Goal: Task Accomplishment & Management: Manage account settings

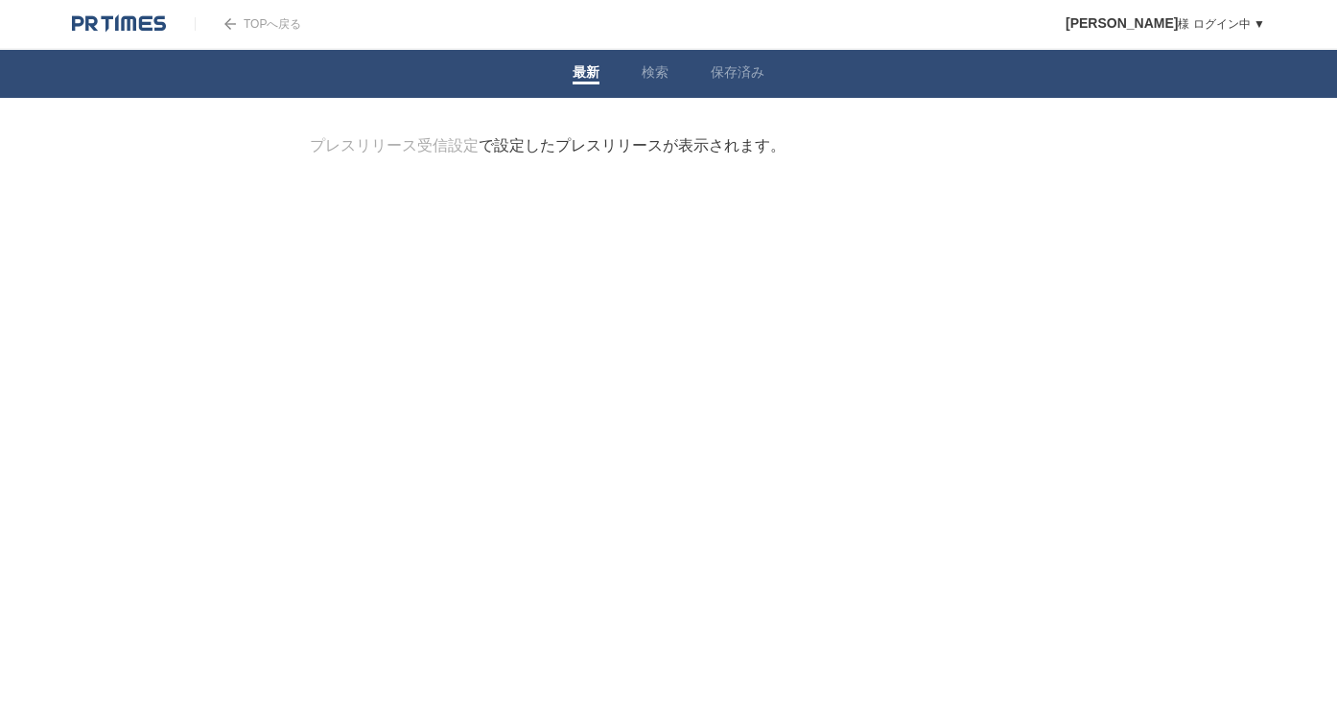
click at [435, 148] on link "プレスリリース受信設定" at bounding box center [394, 145] width 169 height 16
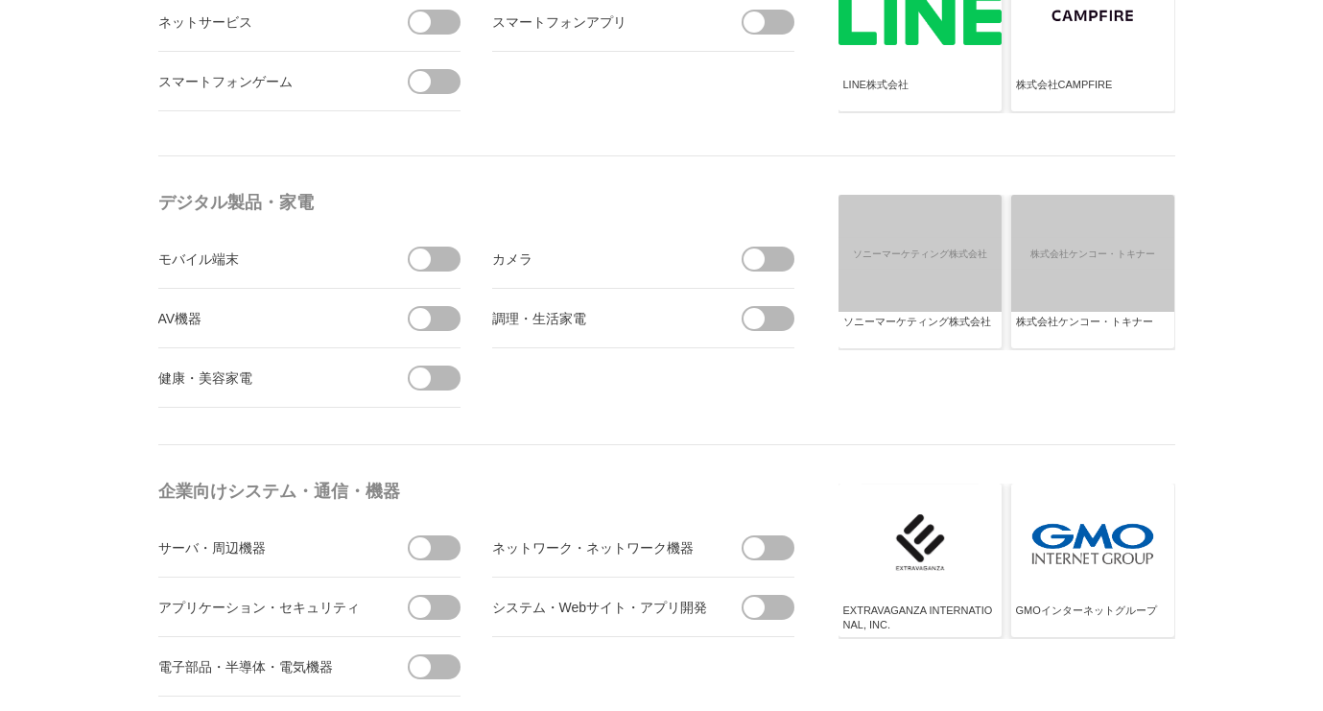
scroll to position [552, 0]
click at [441, 617] on span at bounding box center [440, 607] width 40 height 25
click at [0, 0] on input "checkbox" at bounding box center [0, 0] width 0 height 0
click at [763, 548] on span at bounding box center [753, 547] width 21 height 21
click at [0, 0] on input "checkbox" at bounding box center [0, 0] width 0 height 0
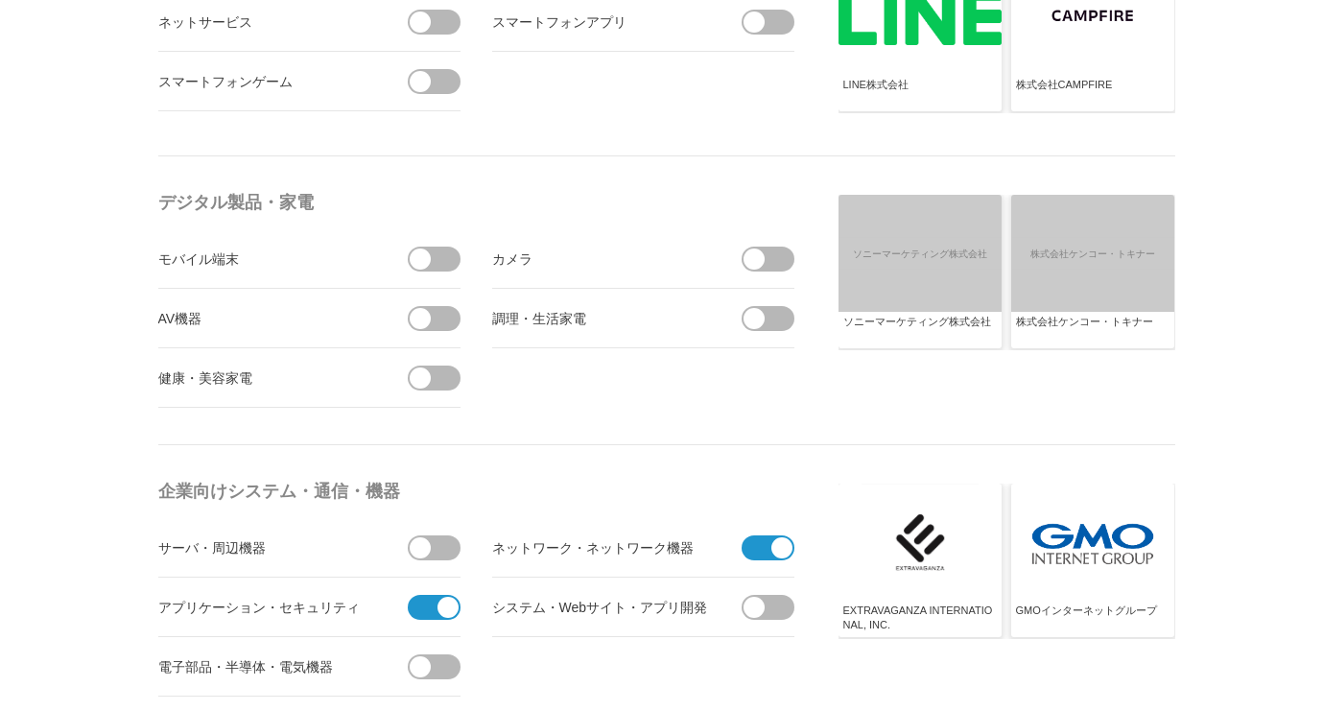
click at [455, 544] on span at bounding box center [440, 547] width 40 height 25
click at [0, 0] on input "checkbox" at bounding box center [0, 0] width 0 height 0
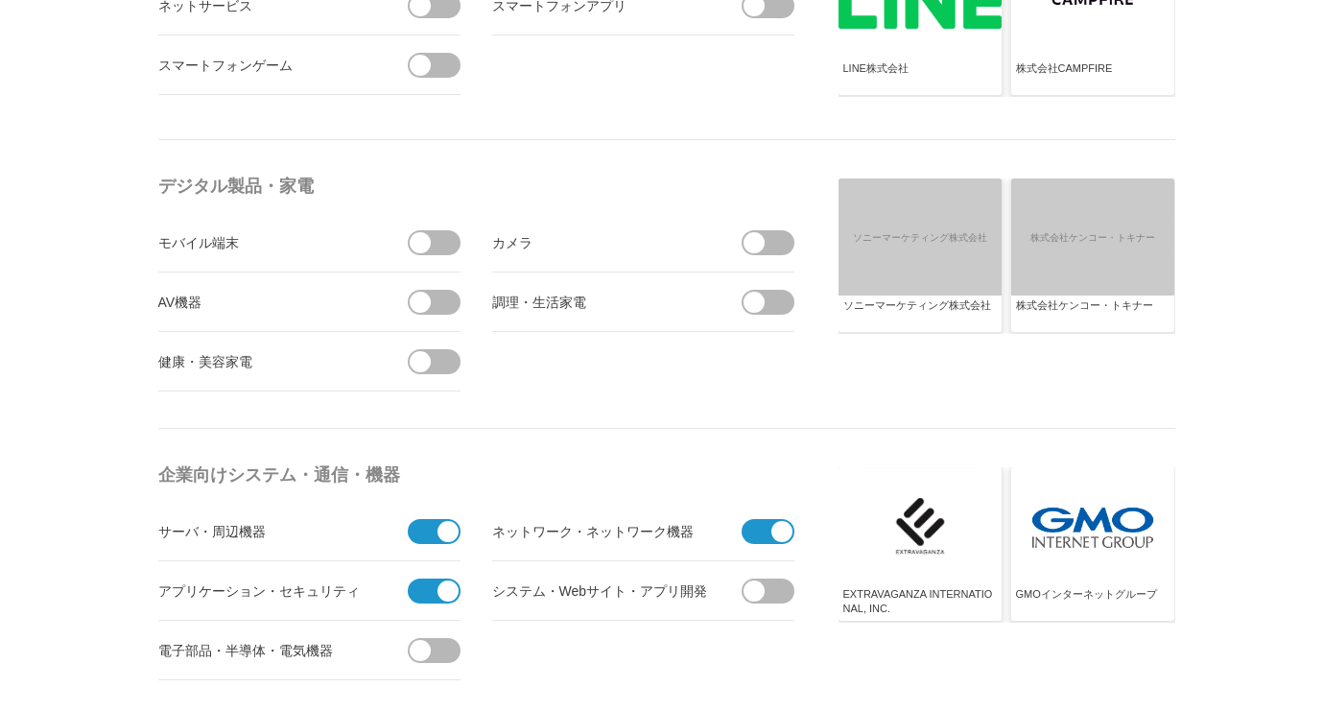
scroll to position [588, 0]
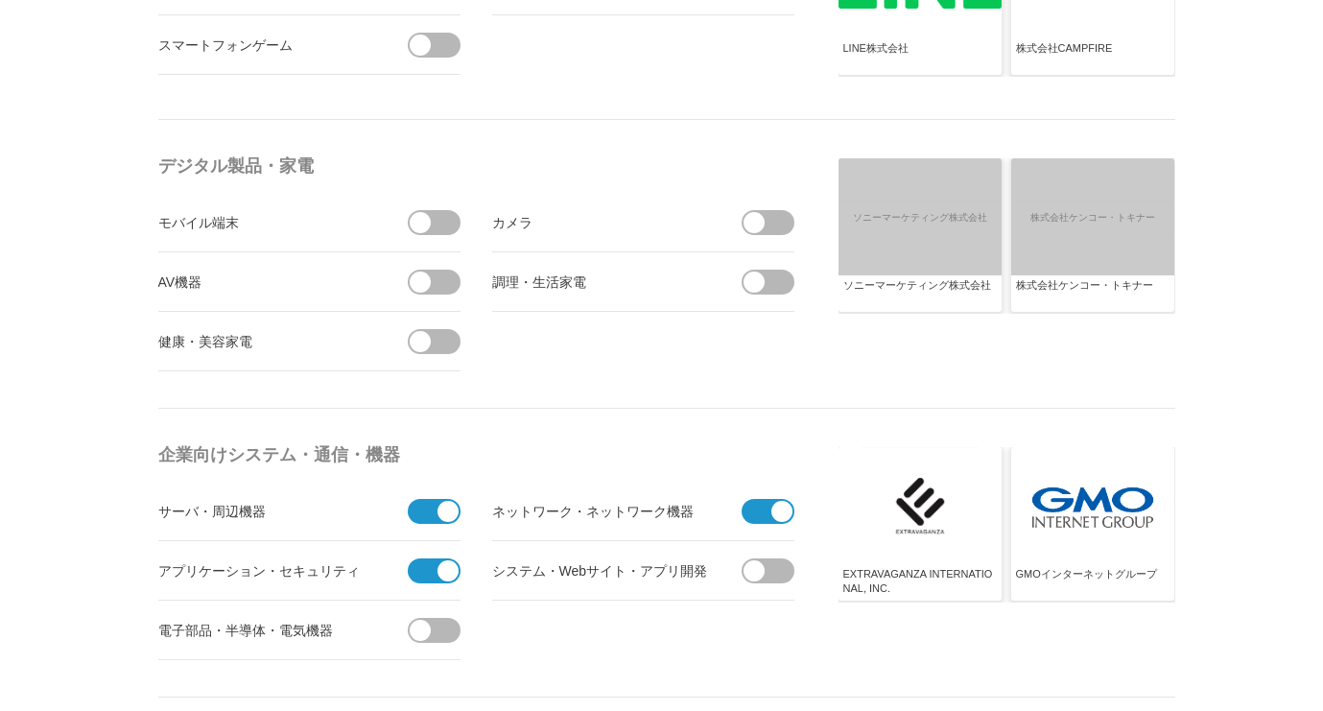
click at [775, 569] on span at bounding box center [774, 570] width 40 height 25
click at [0, 0] on input "checkbox" at bounding box center [0, 0] width 0 height 0
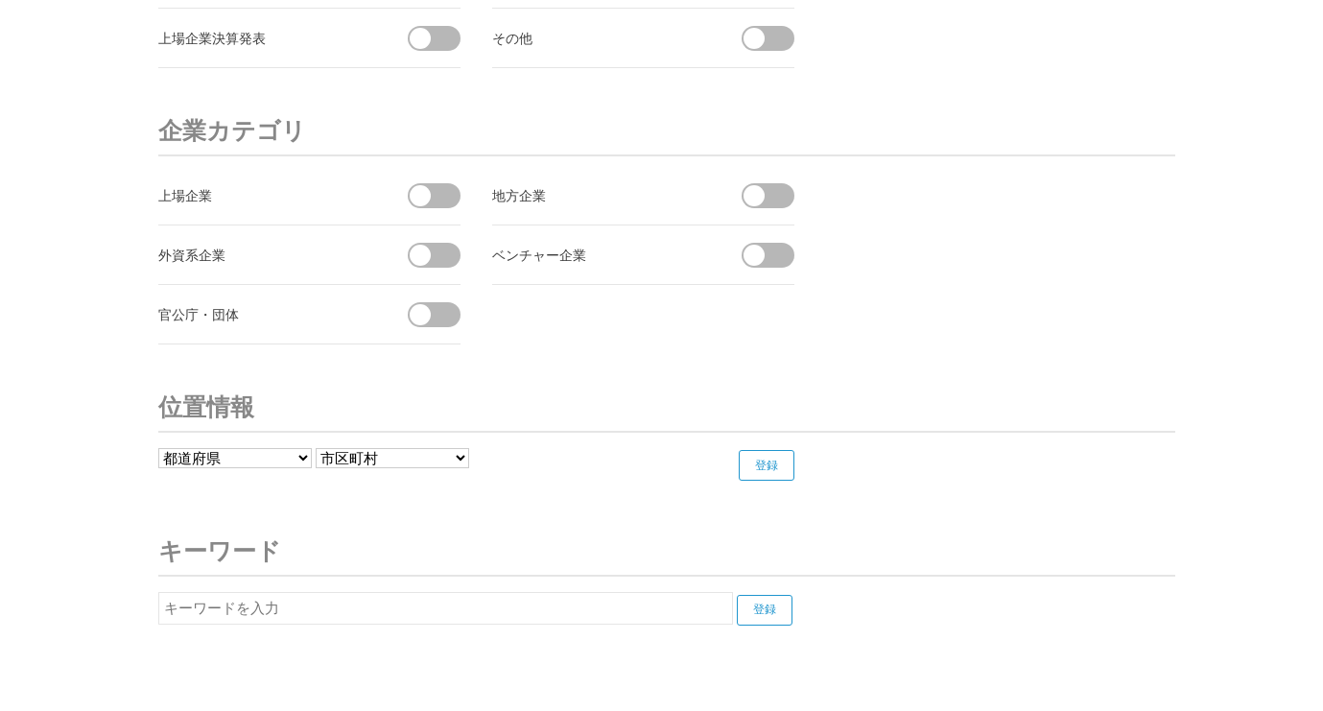
scroll to position [7304, 0]
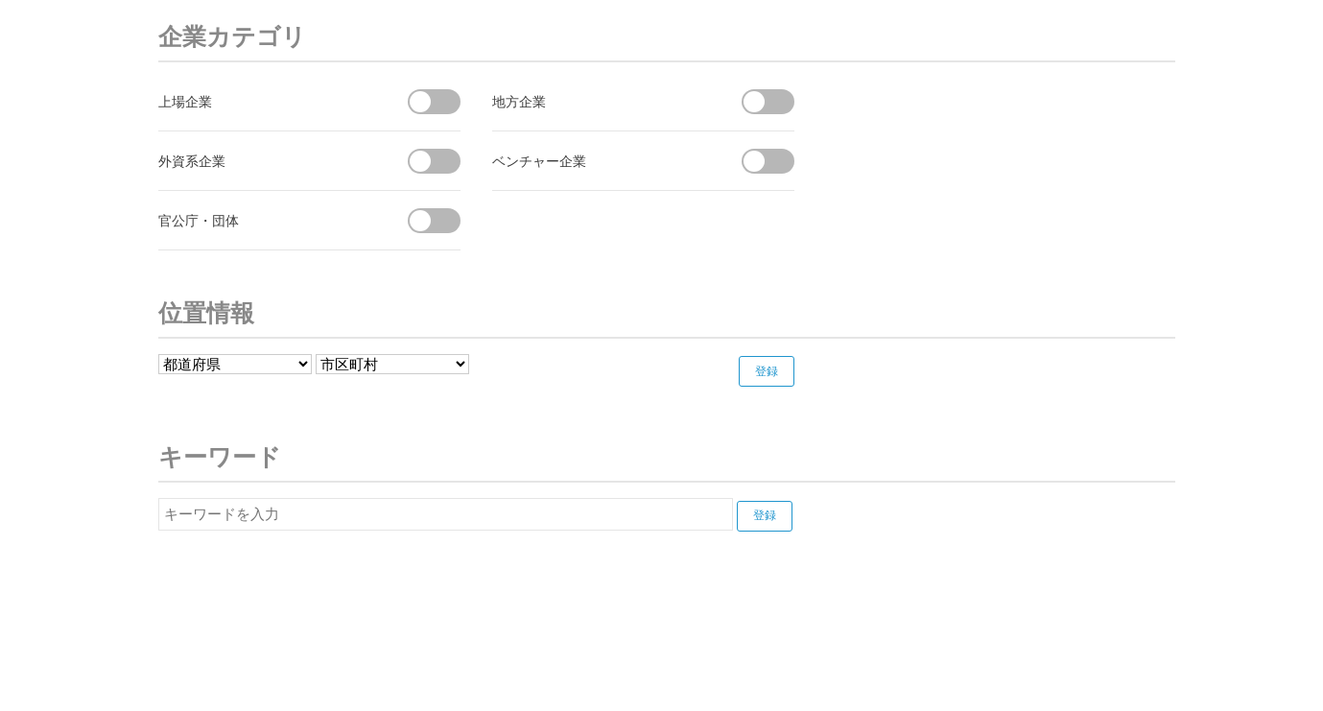
click at [279, 363] on select "都道府県 北海道 青森県 岩手県 宮城県 秋田県 山形県 福島県 茨城県 栃木県 群馬県 埼玉県 千葉県 東京都 神奈川県 新潟県 富山県 石川県 福井県" at bounding box center [234, 364] width 153 height 20
select select "13"
click at [158, 354] on select "都道府県 北海道 青森県 岩手県 宮城県 秋田県 山形県 福島県 茨城県 栃木県 群馬県 埼玉県 千葉県 東京都 神奈川県 新潟県 富山県 石川県 福井県" at bounding box center [234, 364] width 153 height 20
click at [395, 362] on select "------------------- 千代田区 中央区 港区 新宿区 文京区 台東区 墨田区 江東区 品川区 目黒区 大田区 世田谷区 渋谷区 中野区 杉並…" at bounding box center [392, 364] width 153 height 20
select select "13114"
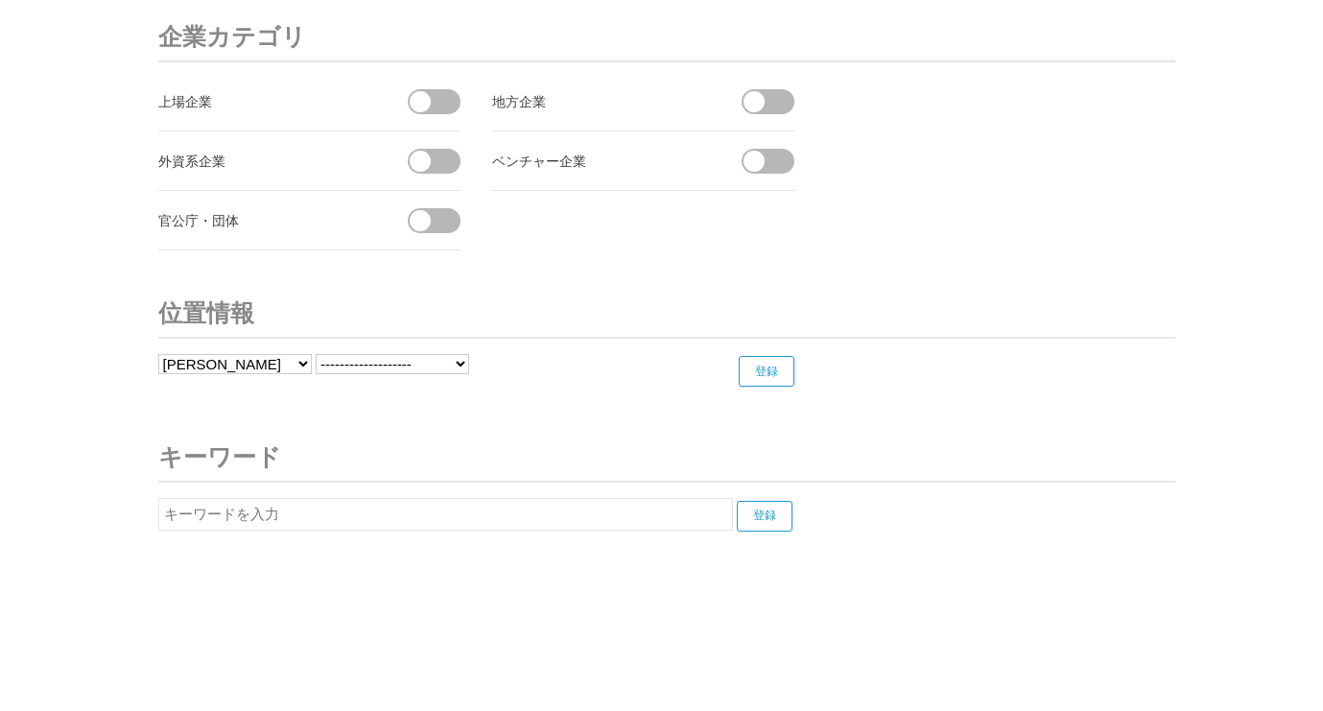
click at [317, 354] on select "------------------- 千代田区 中央区 港区 新宿区 文京区 台東区 墨田区 江東区 品川区 目黒区 大田区 世田谷区 渋谷区 中野区 杉並…" at bounding box center [392, 364] width 153 height 20
click at [768, 375] on input "登録" at bounding box center [767, 371] width 56 height 31
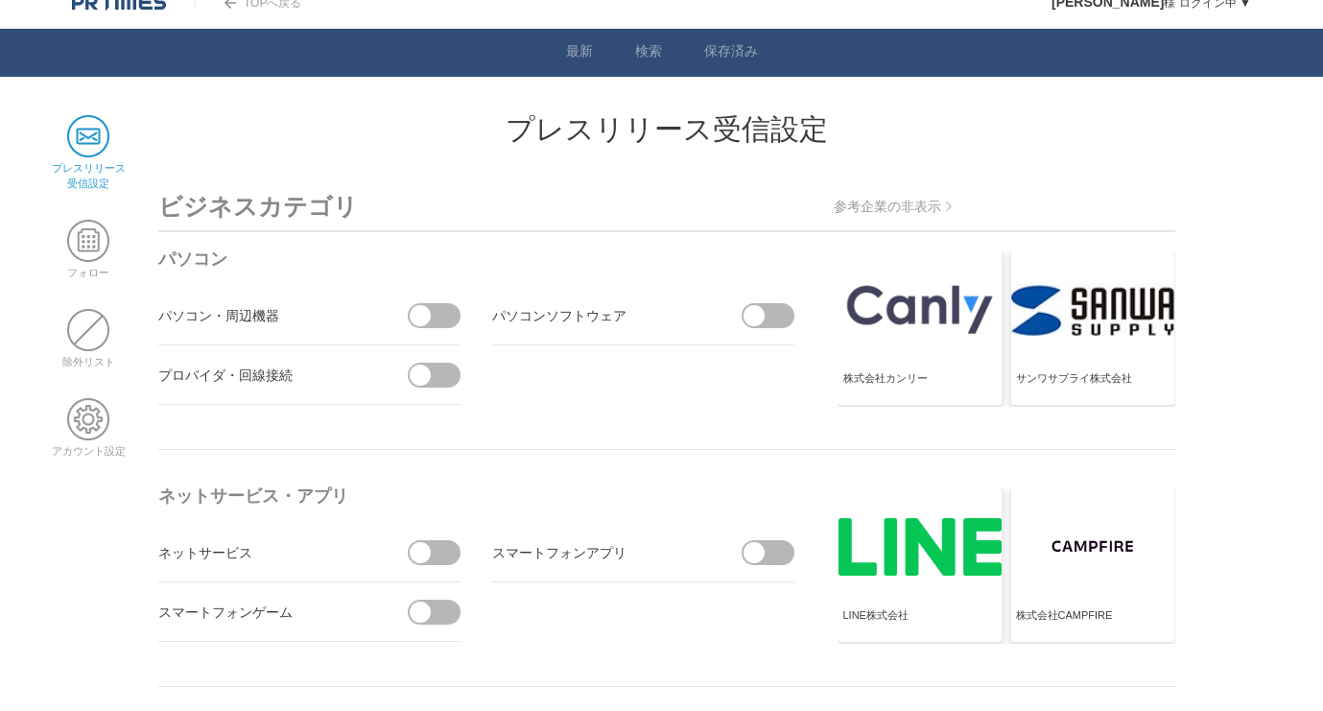
scroll to position [0, 0]
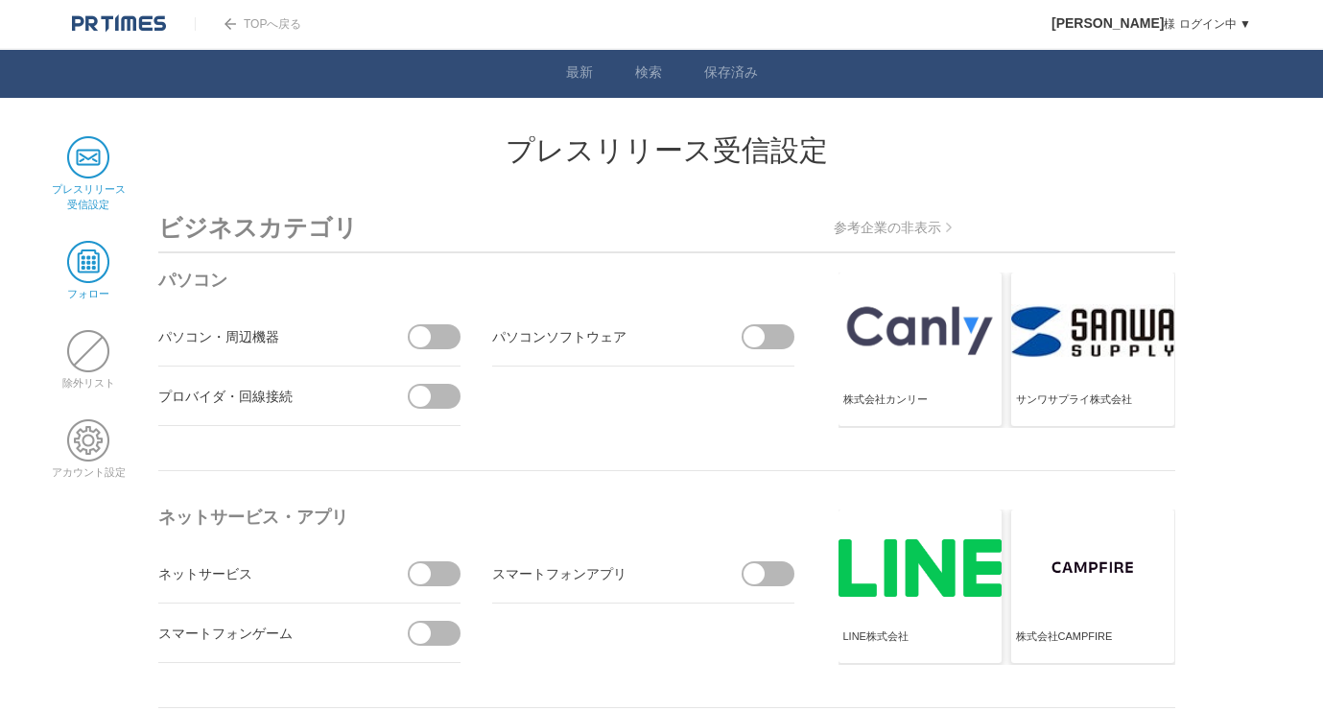
click at [88, 254] on span at bounding box center [88, 262] width 42 height 42
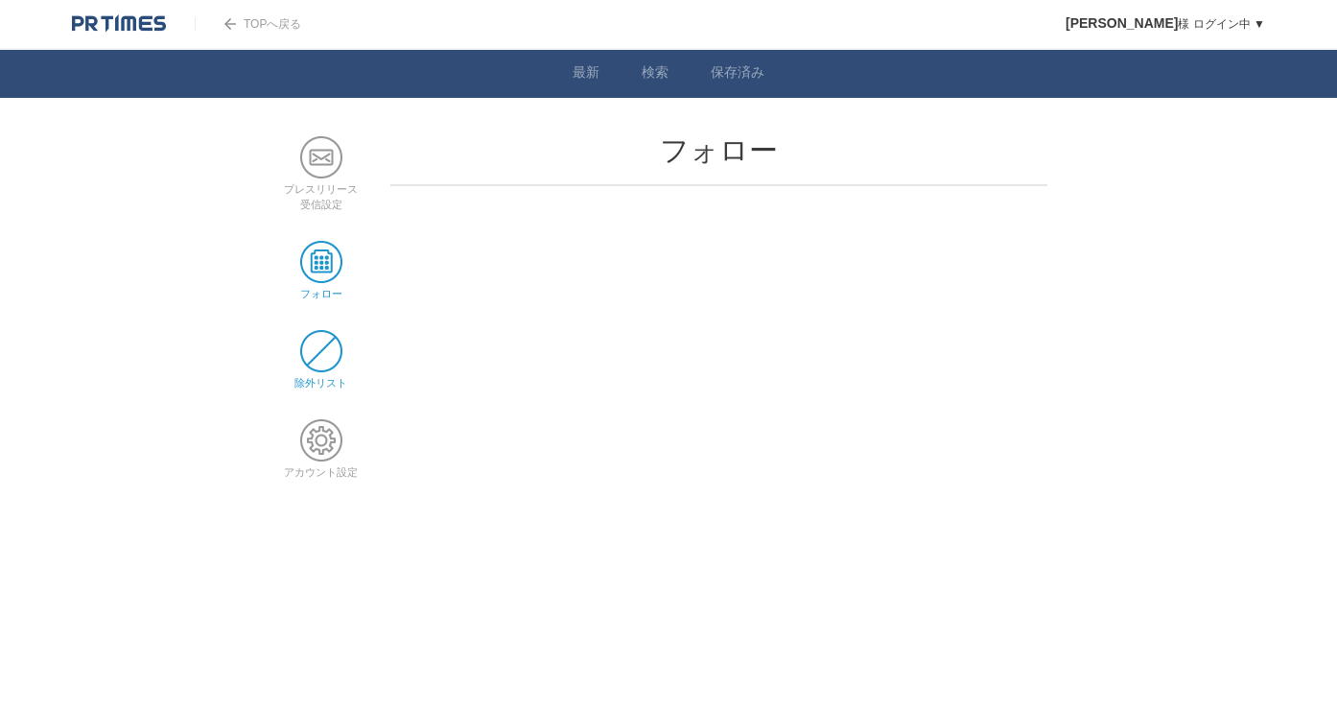
click at [319, 352] on span at bounding box center [321, 351] width 42 height 42
click at [331, 457] on span at bounding box center [321, 440] width 42 height 42
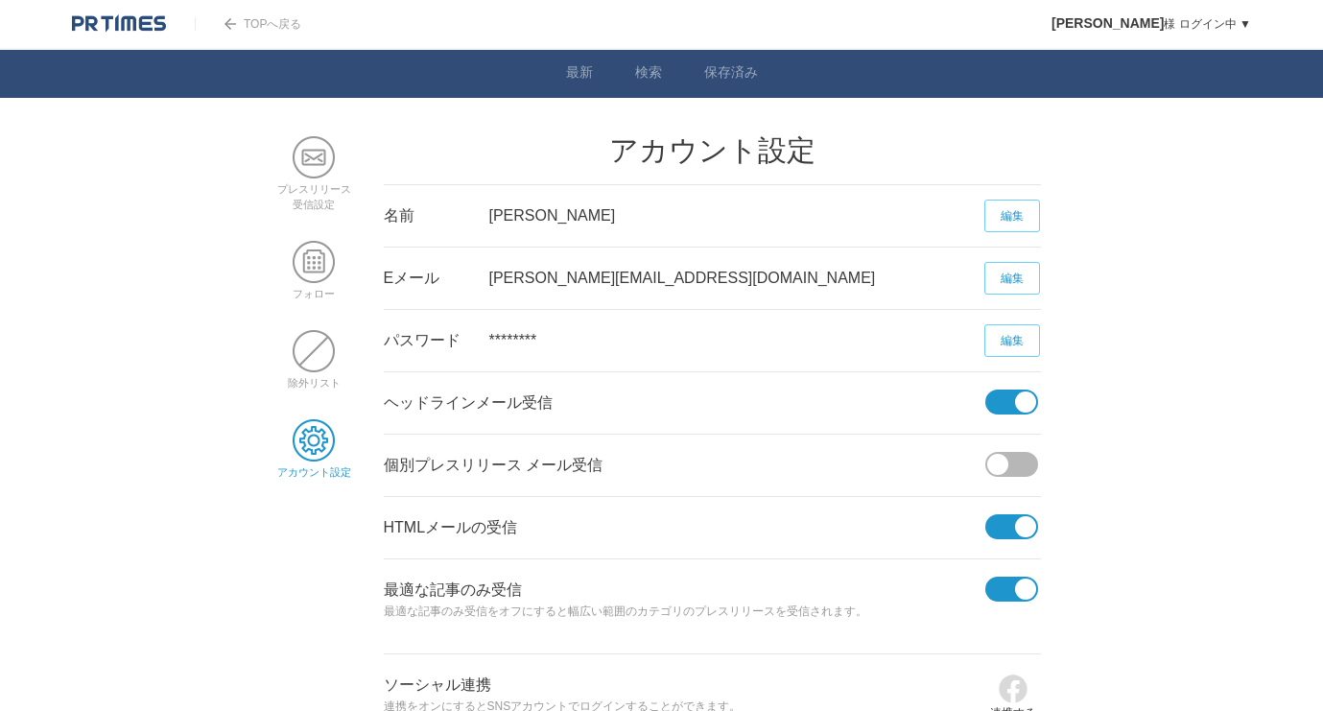
click at [1028, 466] on span at bounding box center [1018, 464] width 40 height 25
click at [0, 0] on input "checkbox" at bounding box center [0, 0] width 0 height 0
click at [1200, 472] on body "TOPへ戻る 平澤幸子 様 ログイン中 ▼ プレスリリース受信設定 フォロー 除外リスト アカウント設定 閲覧履歴 退会手続き PR TIMESサイトへ戻る …" at bounding box center [661, 377] width 1323 height 754
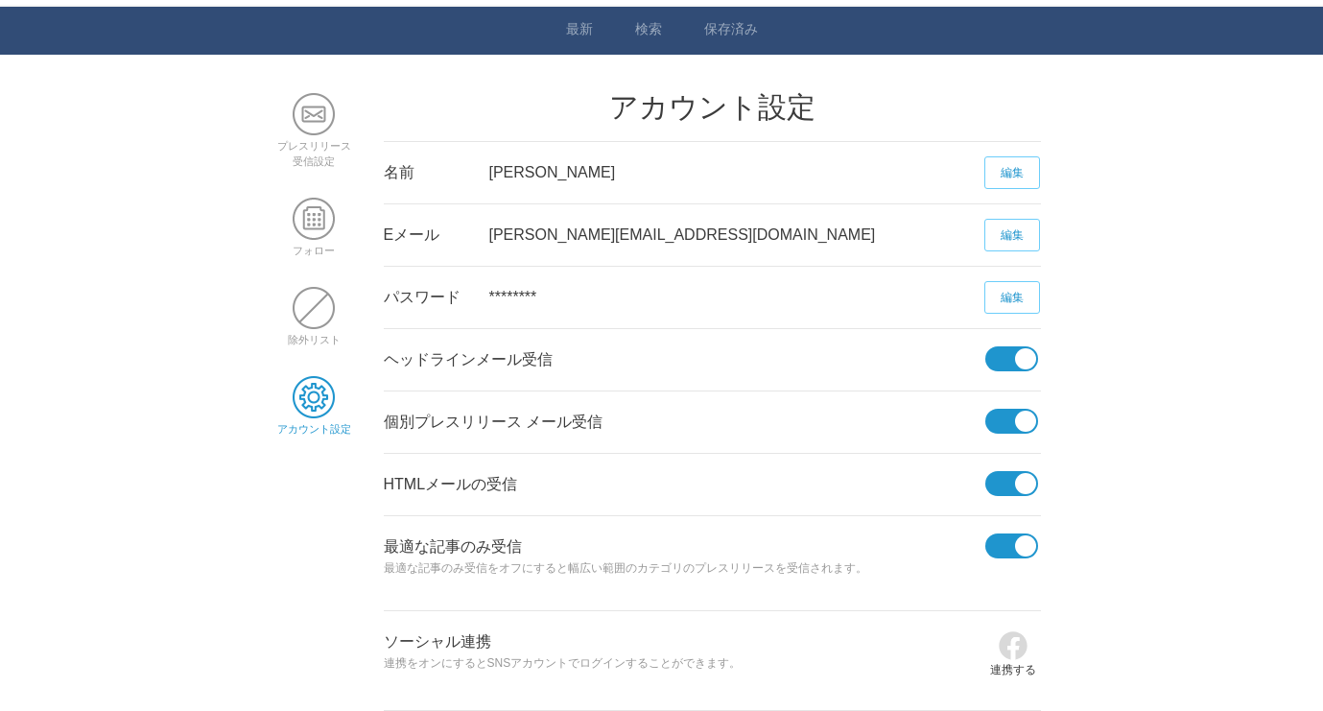
scroll to position [144, 0]
